Goal: Navigation & Orientation: Find specific page/section

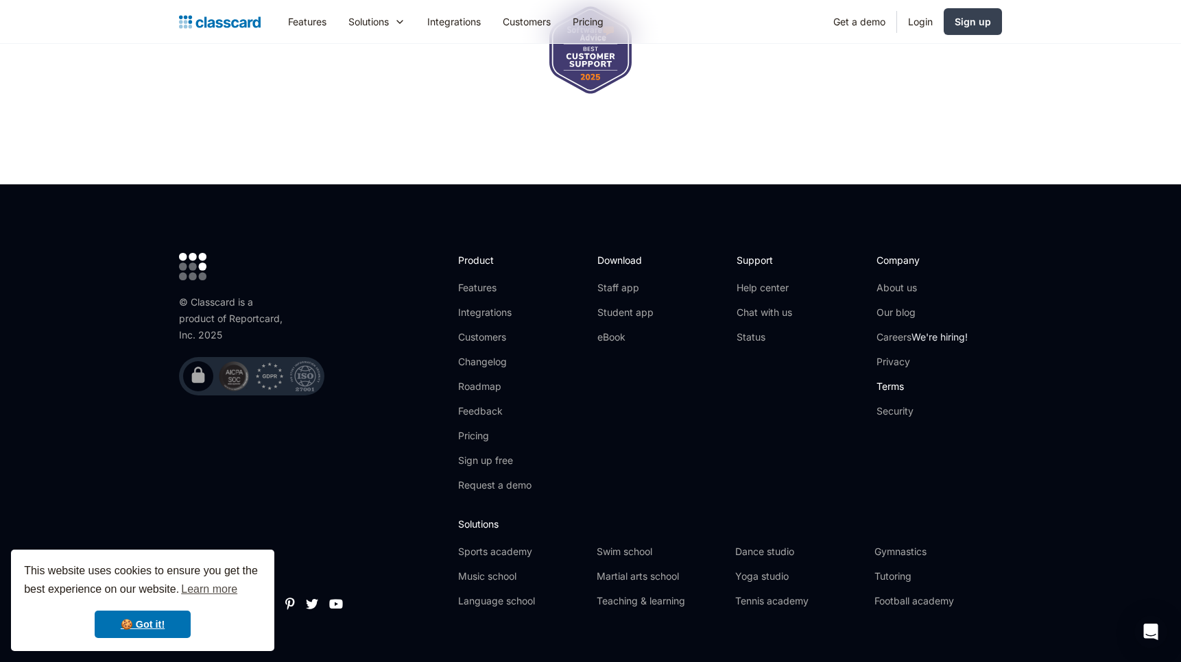
click at [886, 380] on link "Terms" at bounding box center [921, 387] width 91 height 14
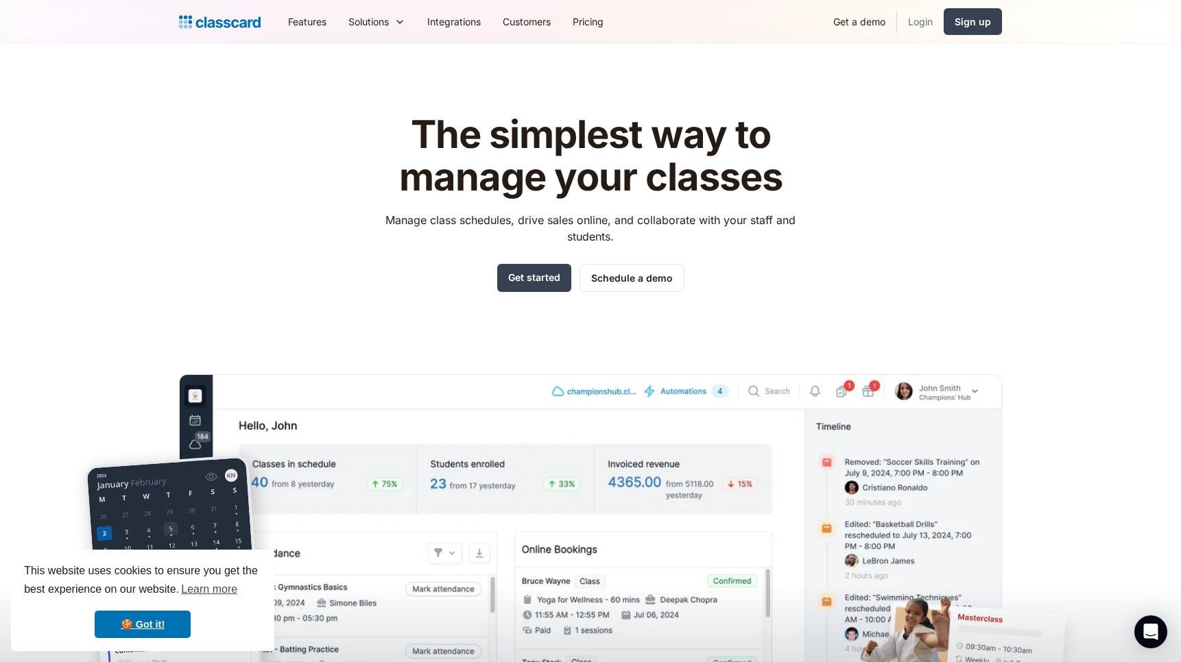
click at [915, 27] on link "Login" at bounding box center [920, 21] width 47 height 31
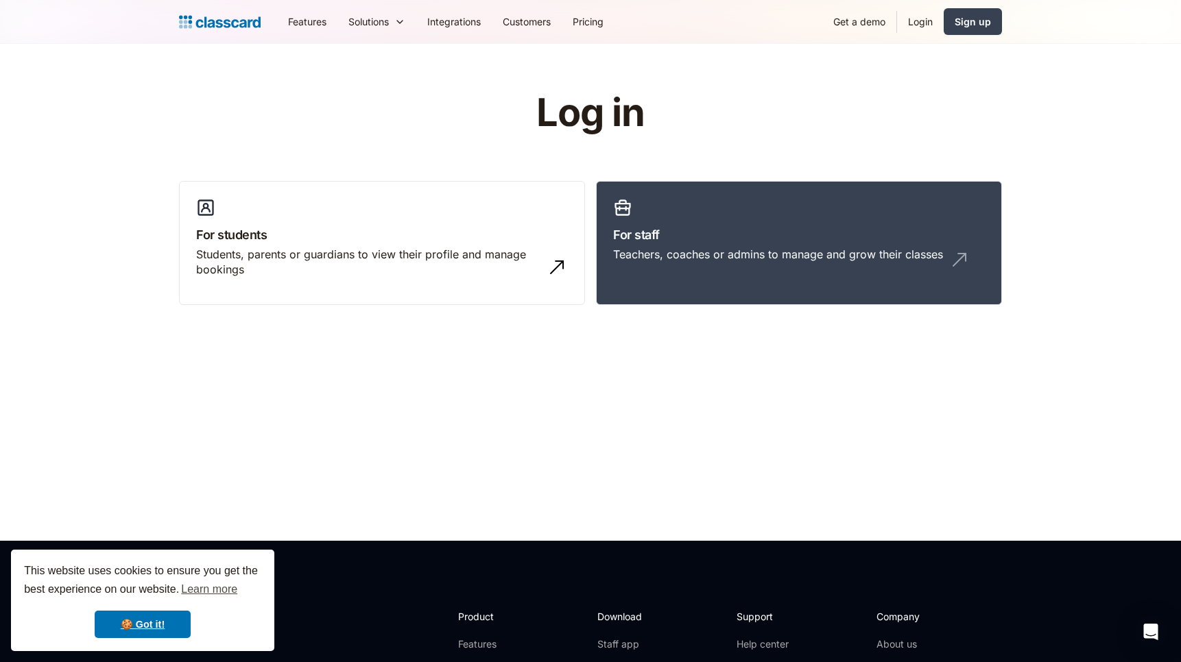
scroll to position [381, 0]
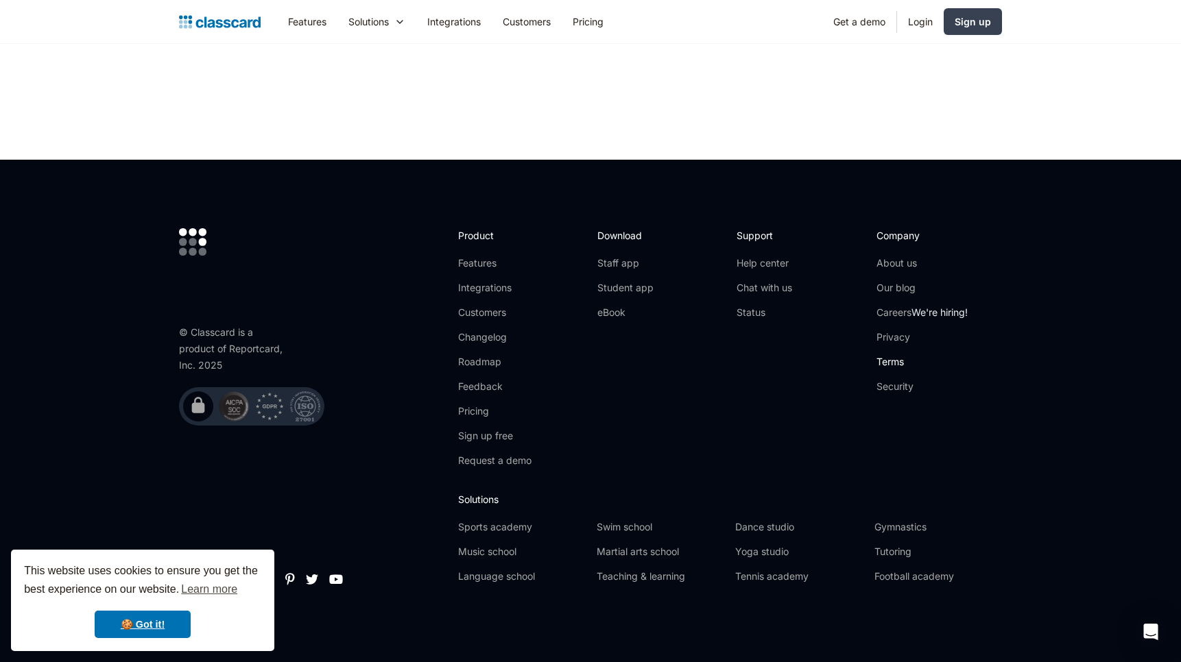
click at [878, 363] on link "Terms" at bounding box center [921, 362] width 91 height 14
